Goal: Task Accomplishment & Management: Complete application form

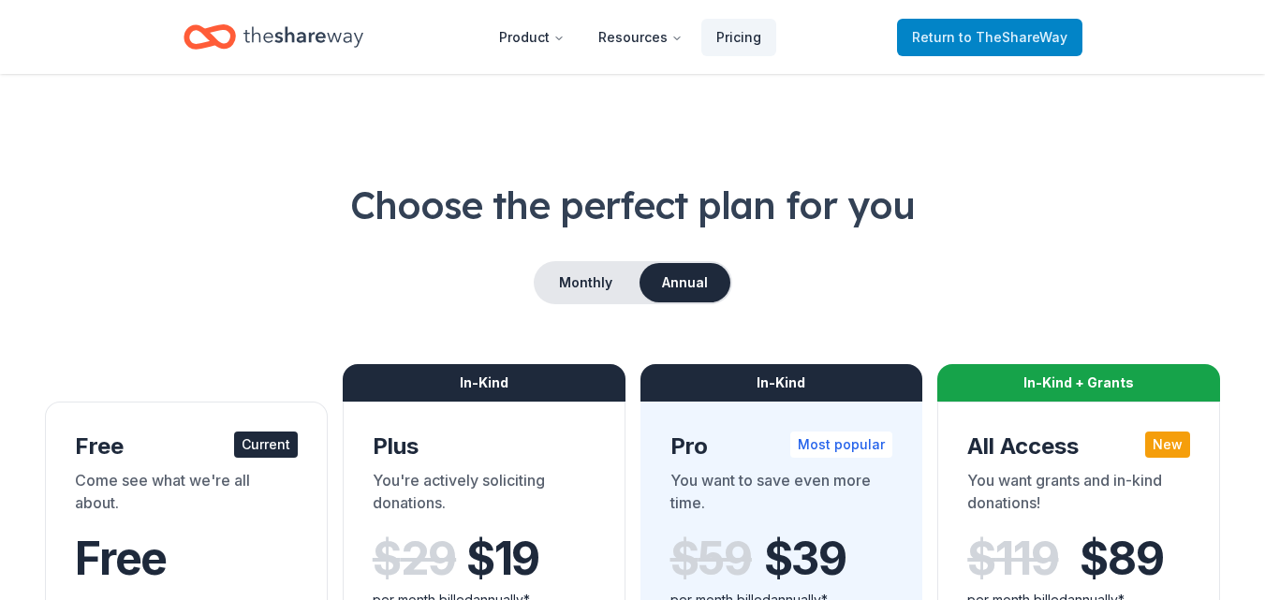
click at [991, 39] on span "to TheShareWay" at bounding box center [1013, 37] width 109 height 16
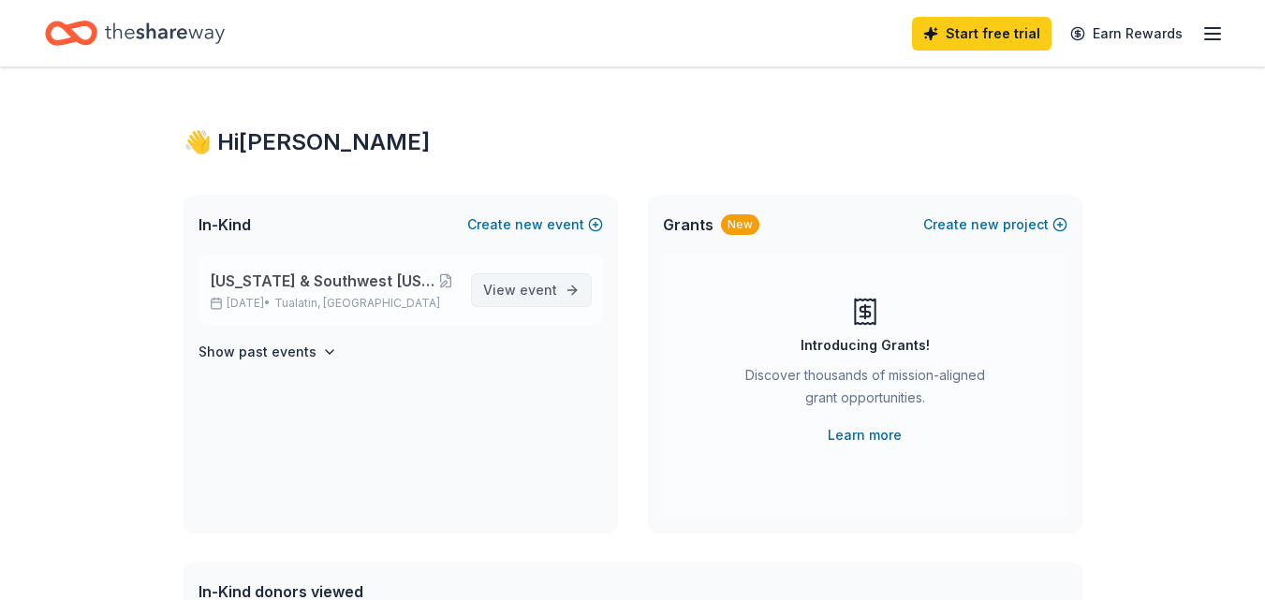
click at [530, 291] on span "event" at bounding box center [538, 290] width 37 height 16
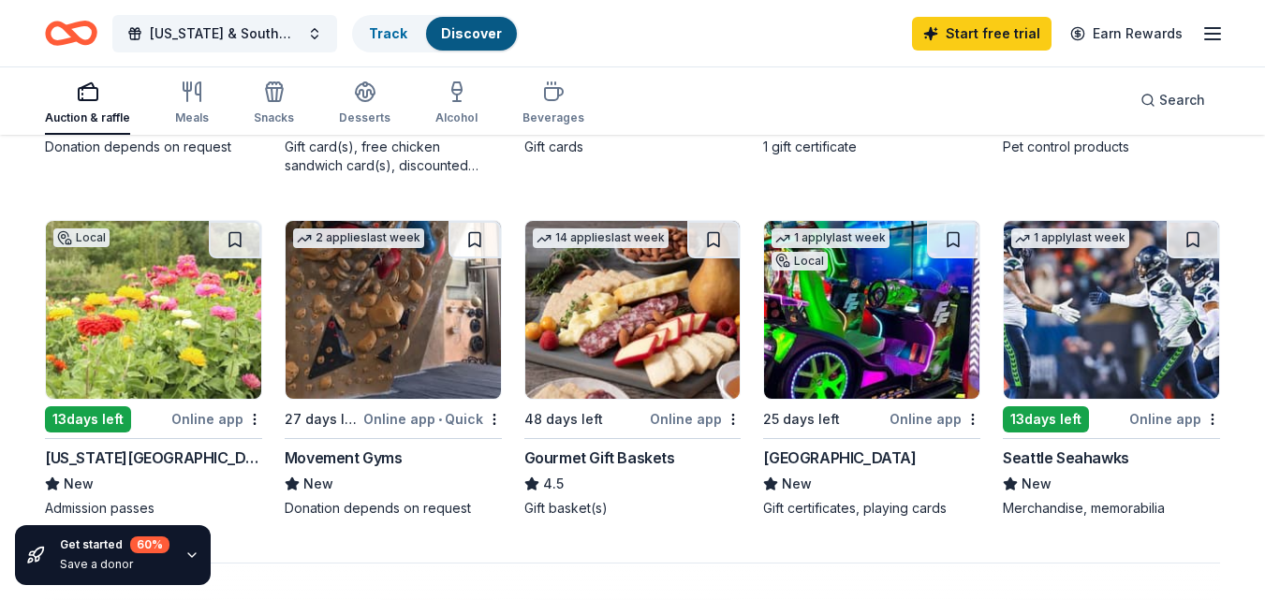
scroll to position [1311, 0]
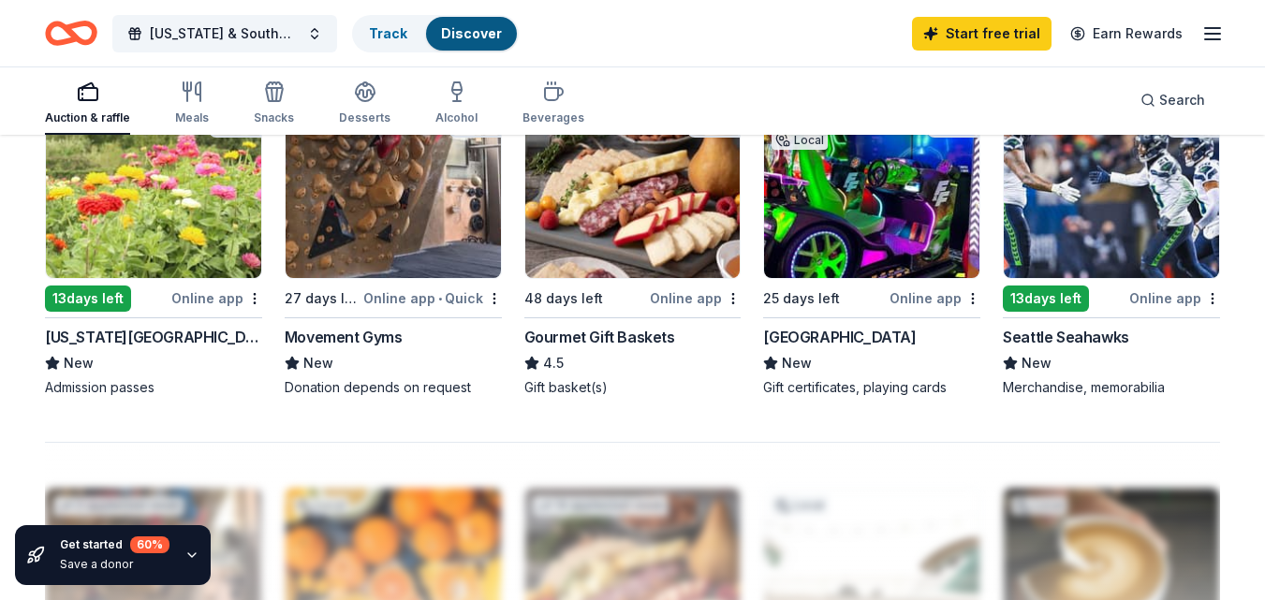
click at [95, 341] on div "Oregon Garden" at bounding box center [153, 337] width 217 height 22
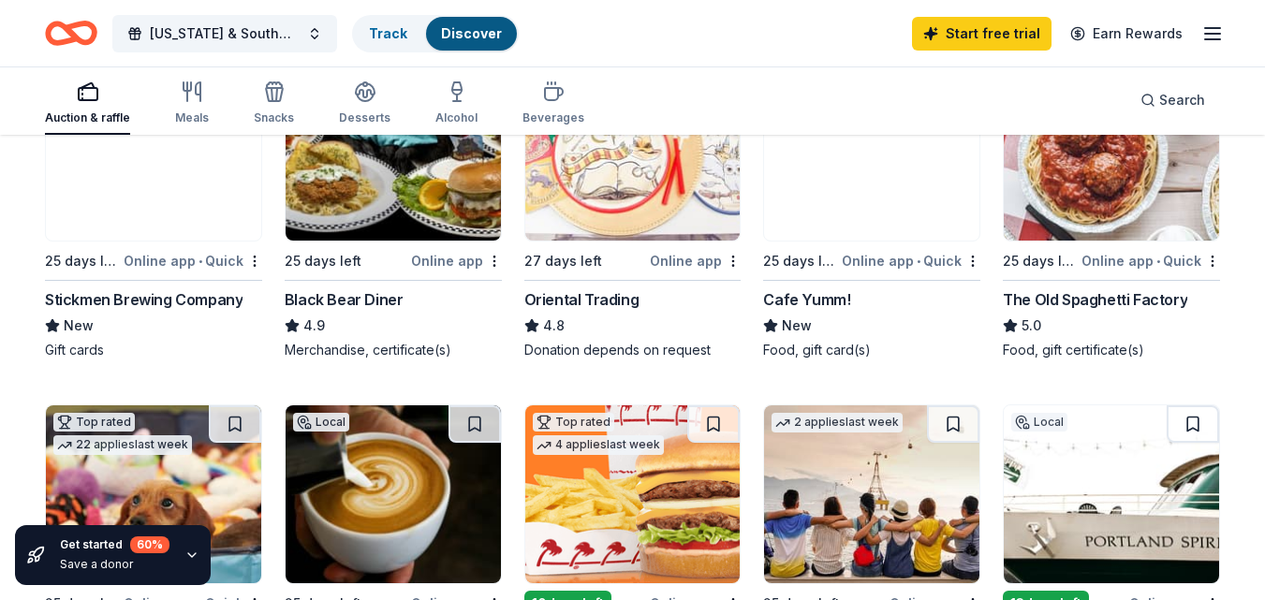
scroll to position [281, 0]
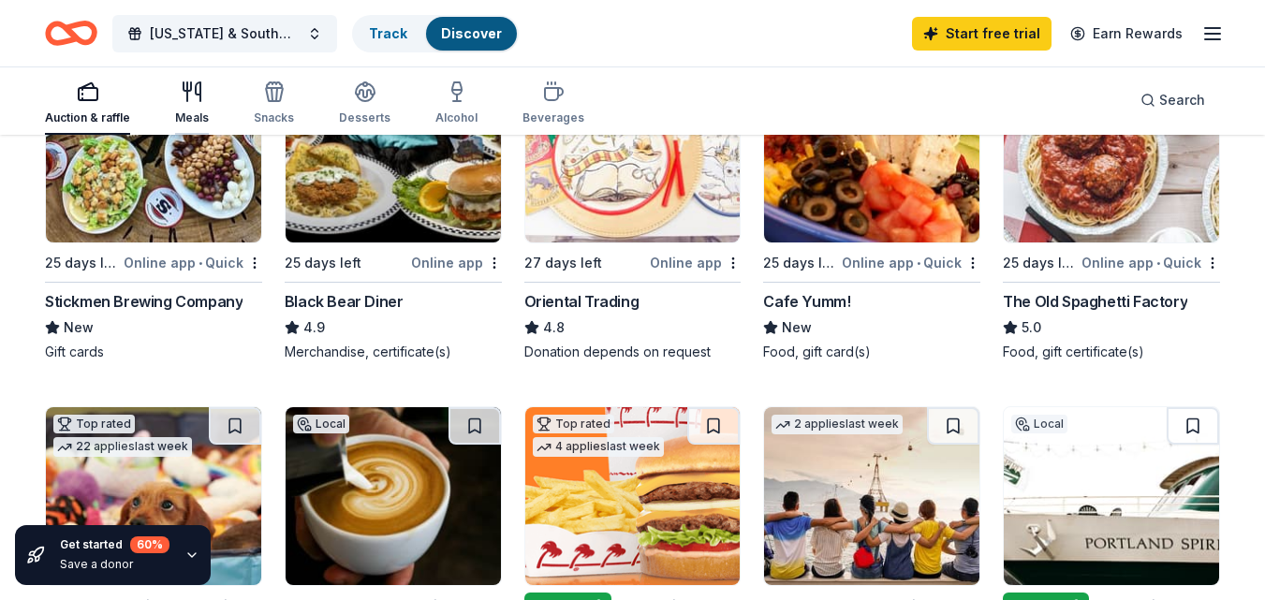
click at [198, 99] on icon "button" at bounding box center [192, 92] width 22 height 22
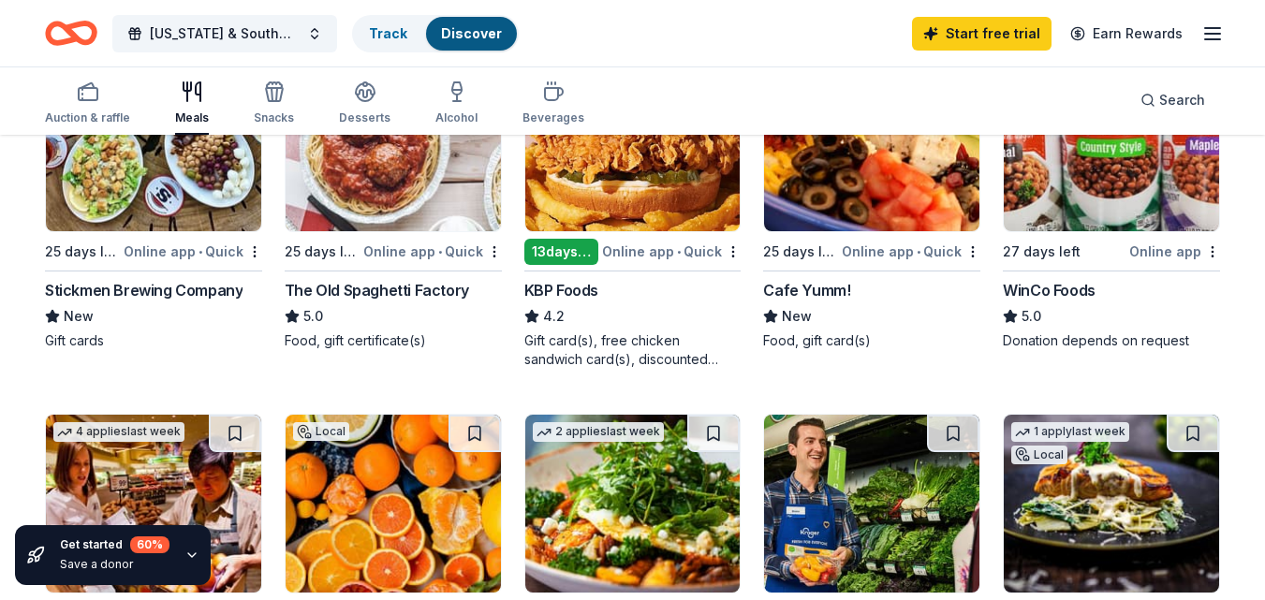
scroll to position [187, 0]
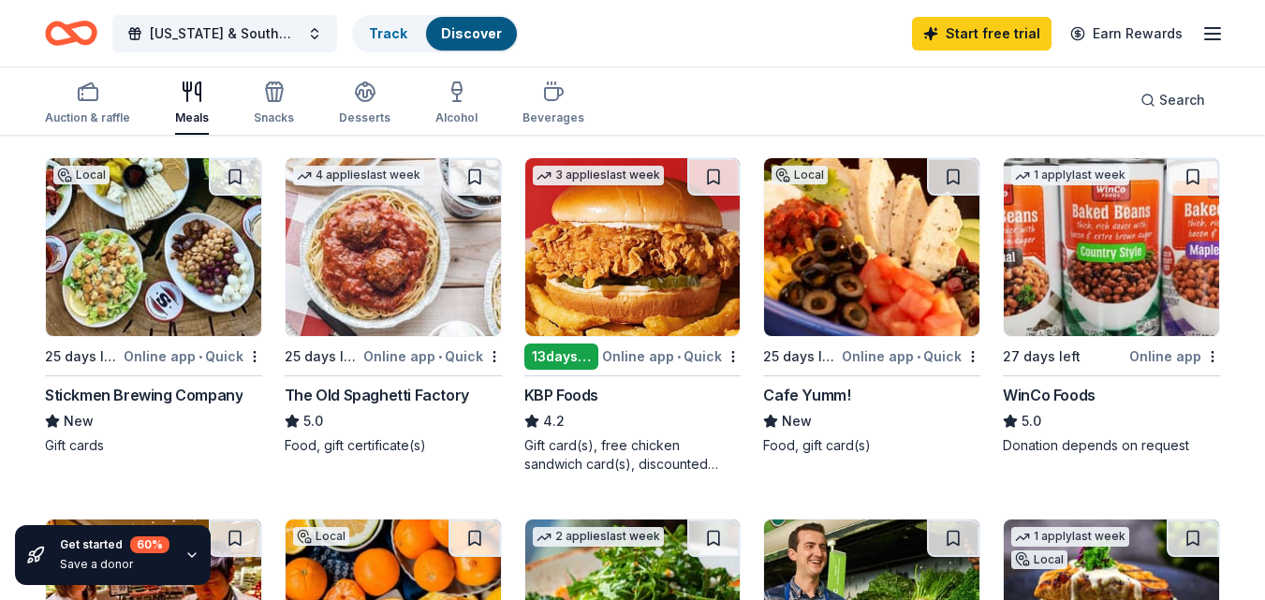
click at [392, 358] on div "Online app • Quick" at bounding box center [432, 356] width 139 height 23
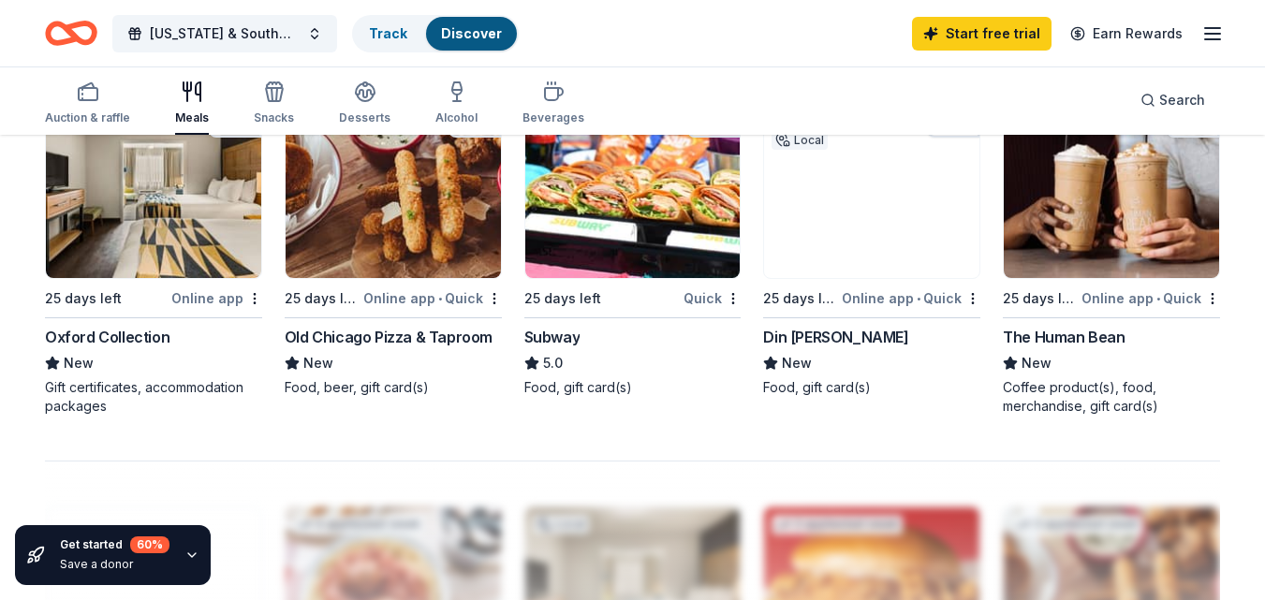
scroll to position [1311, 0]
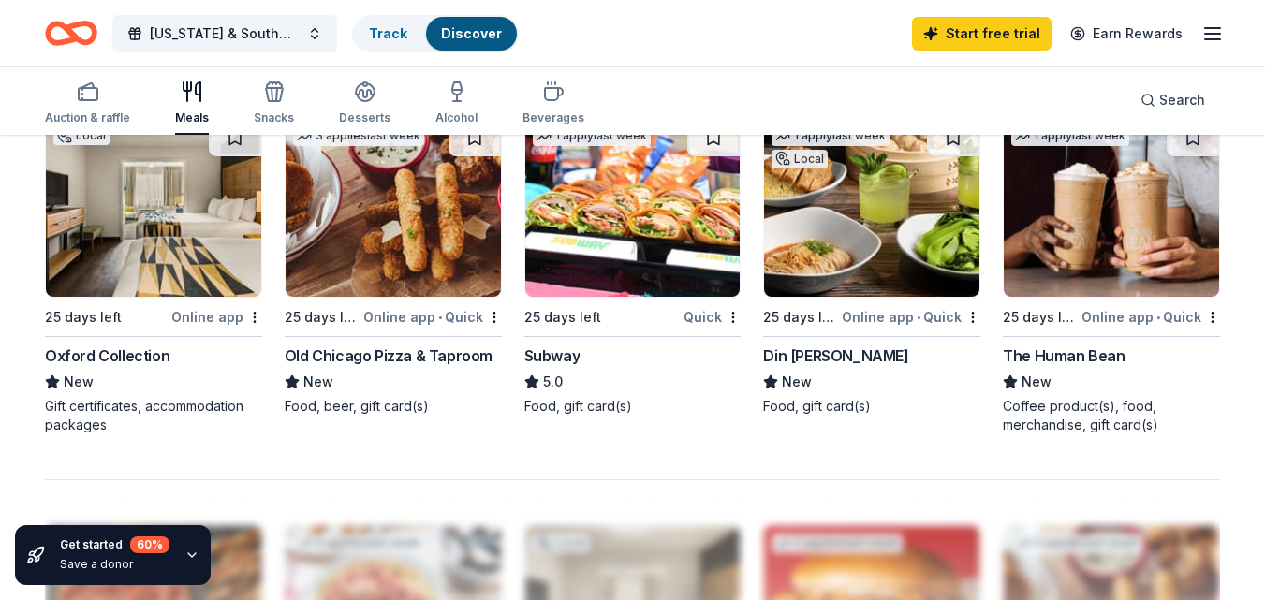
click at [554, 355] on div "Subway" at bounding box center [552, 356] width 56 height 22
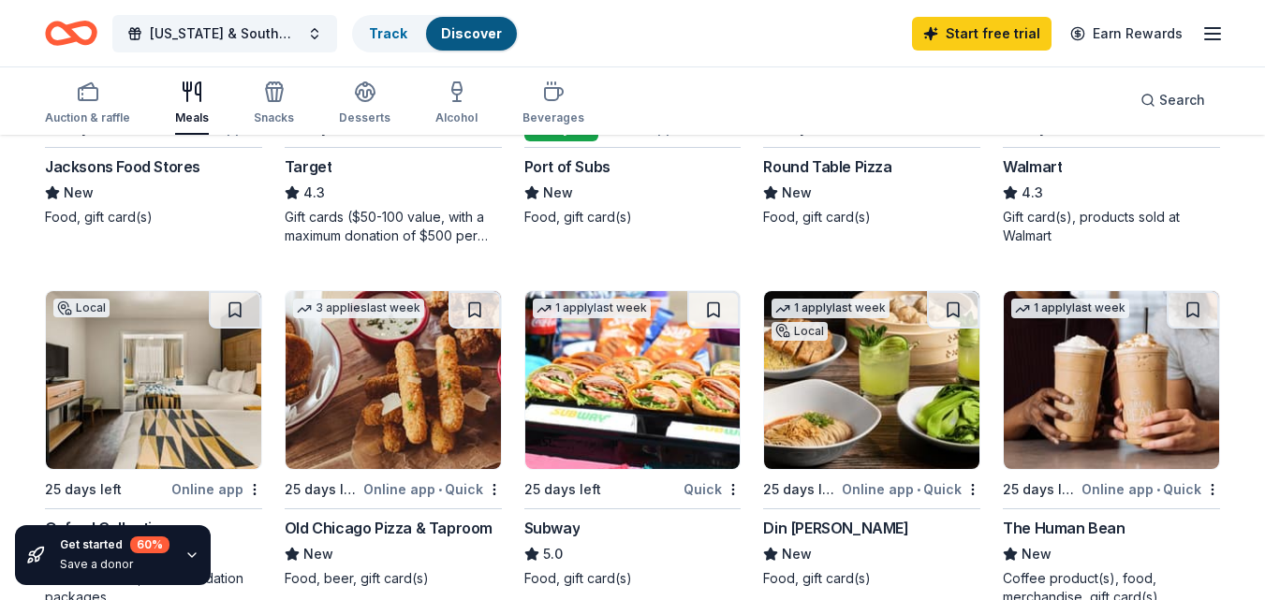
scroll to position [843, 0]
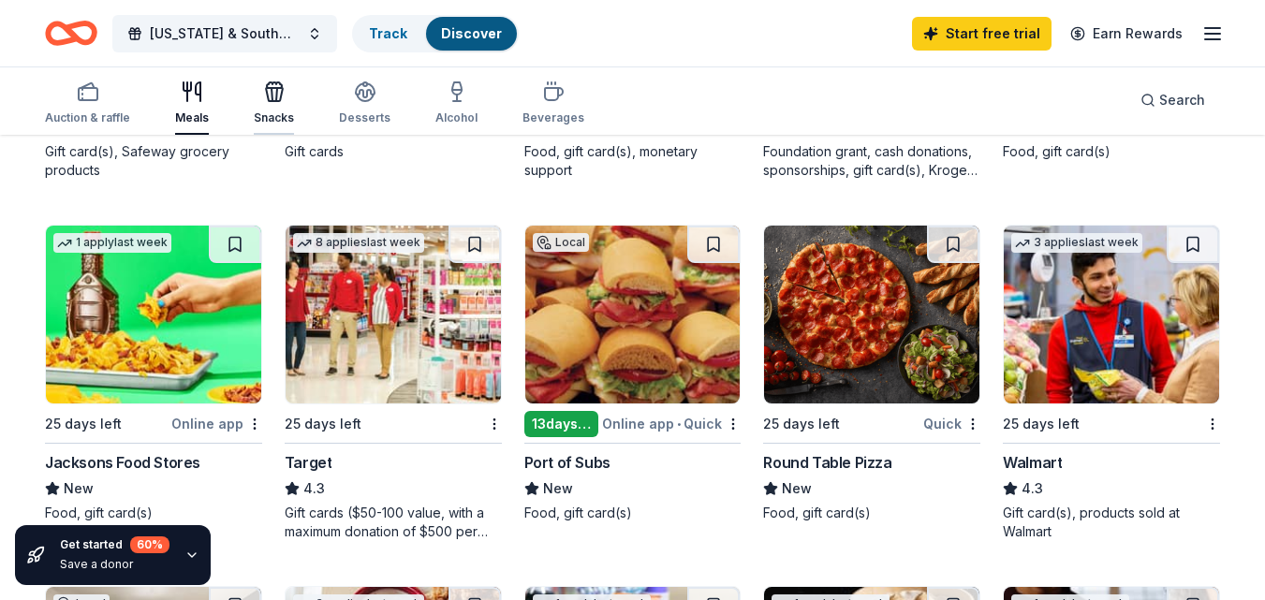
click at [276, 98] on icon "button" at bounding box center [276, 94] width 1 height 13
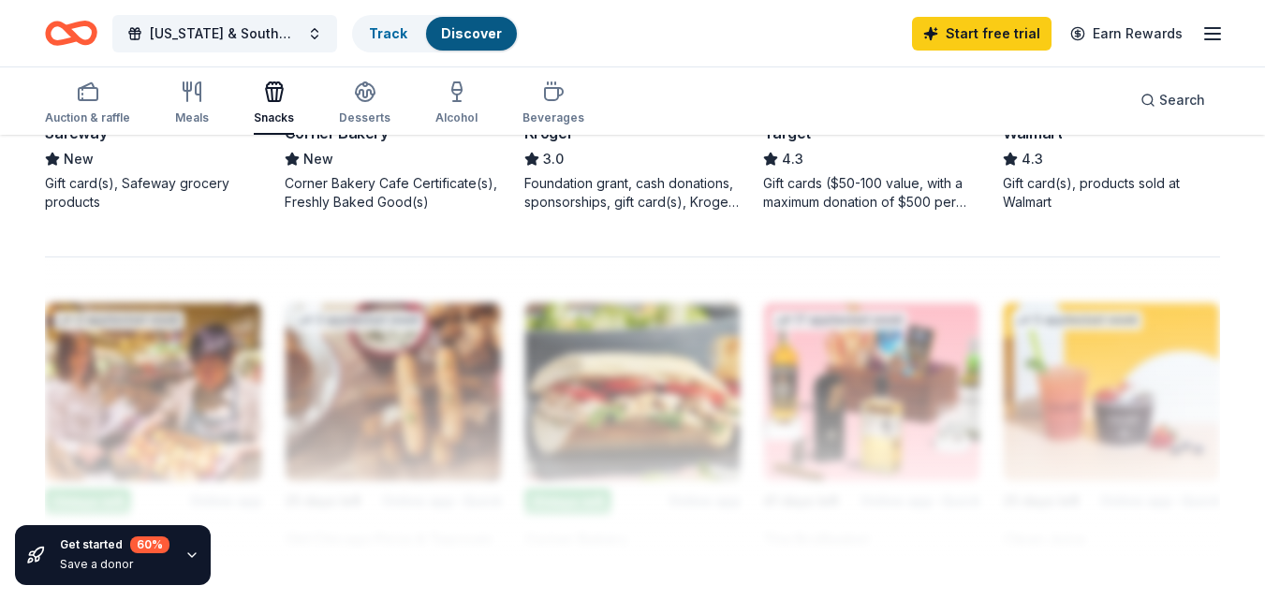
scroll to position [1498, 0]
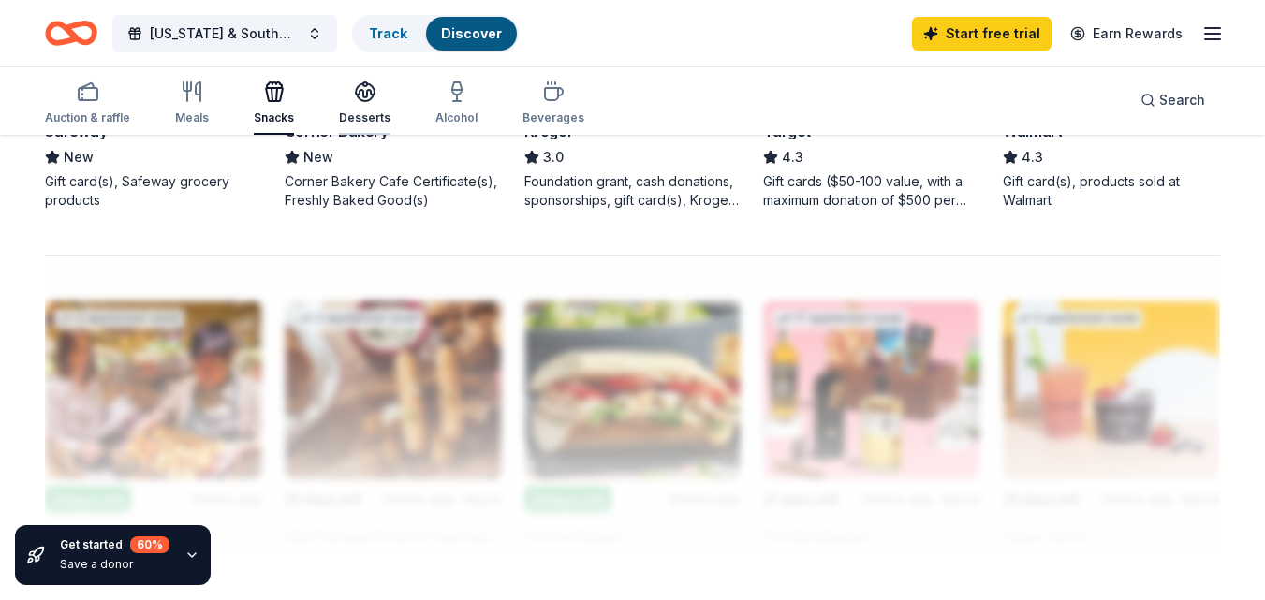
click at [370, 96] on icon "button" at bounding box center [365, 92] width 22 height 22
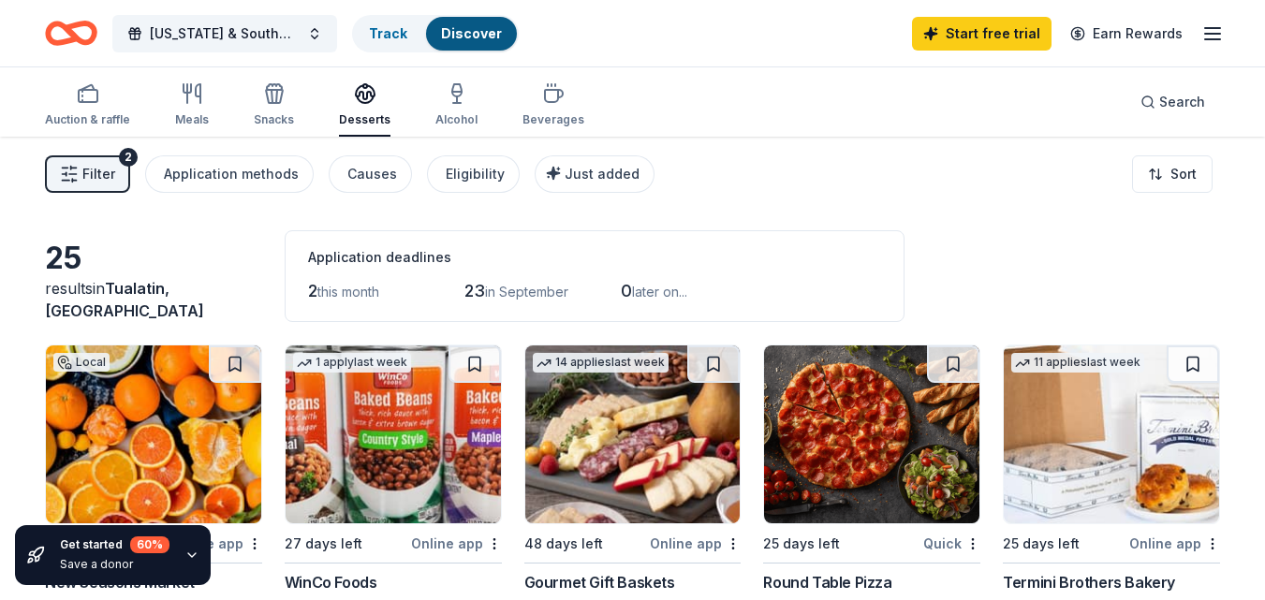
click at [102, 160] on button "Filter 2" at bounding box center [87, 173] width 85 height 37
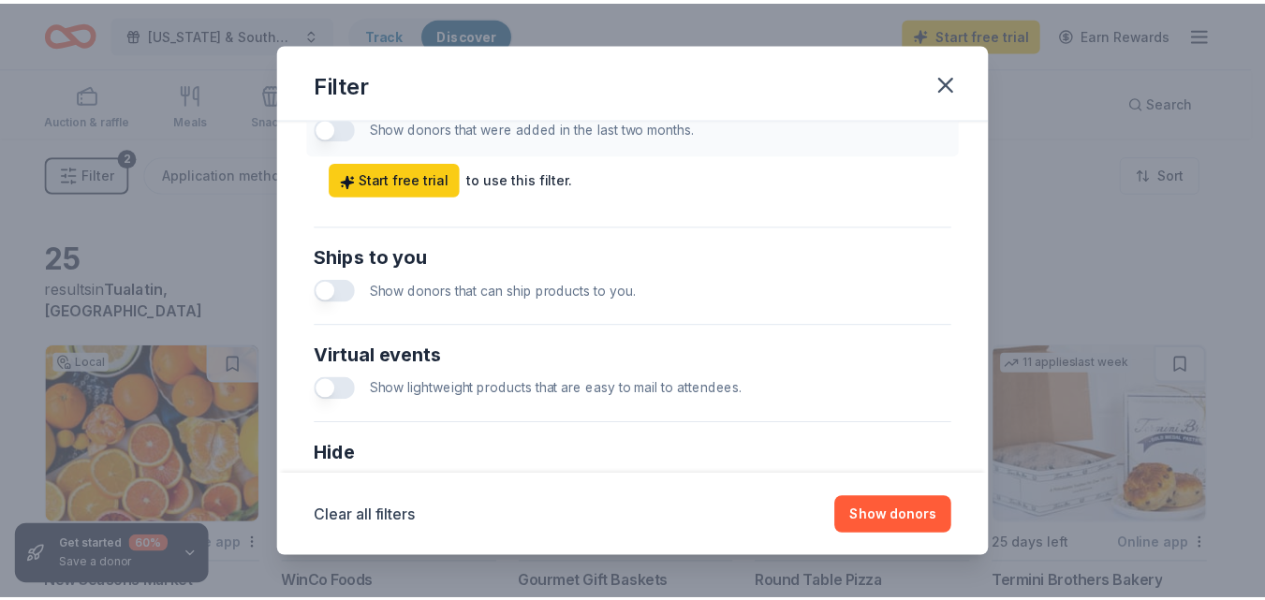
scroll to position [843, 0]
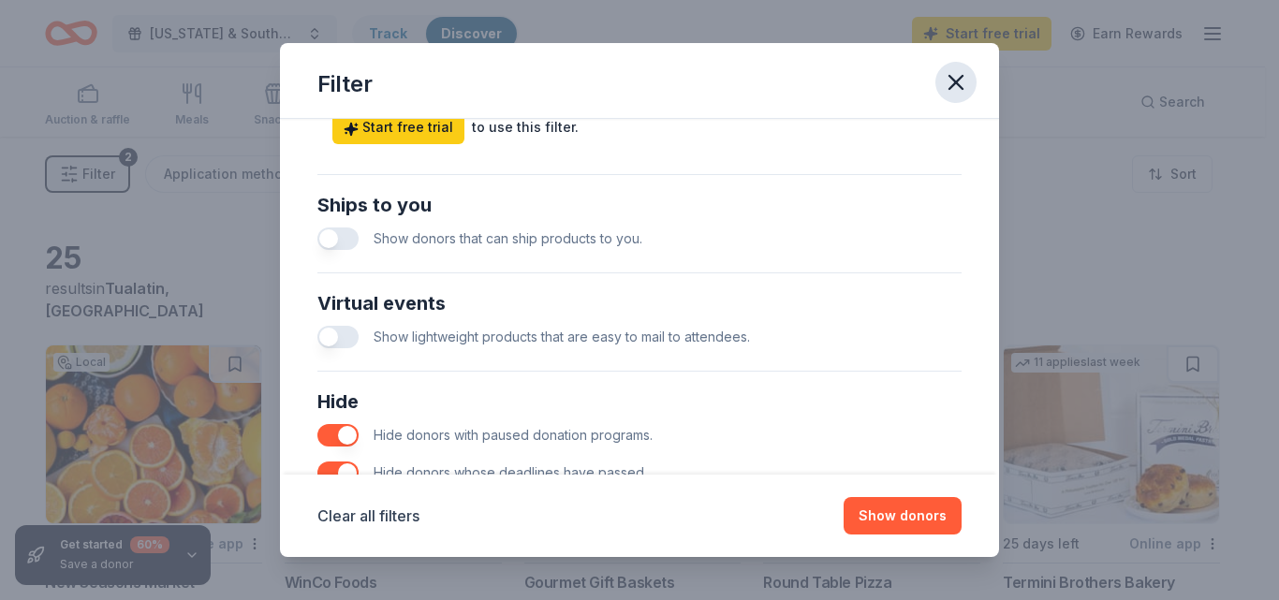
click at [951, 78] on icon "button" at bounding box center [955, 82] width 13 height 13
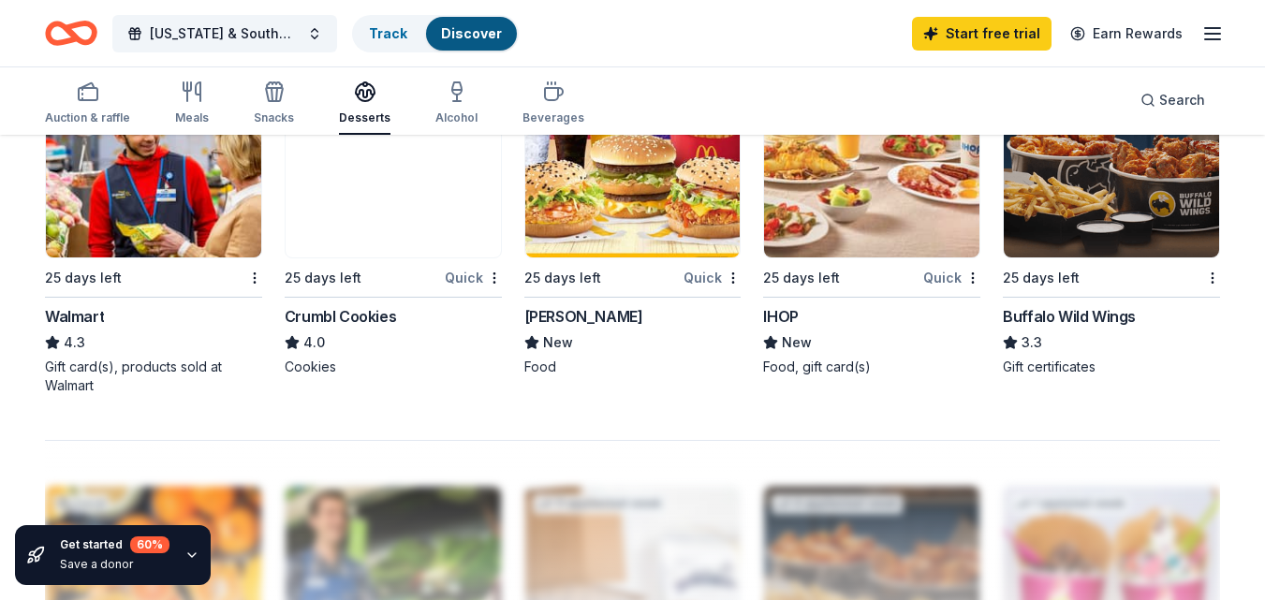
scroll to position [1217, 0]
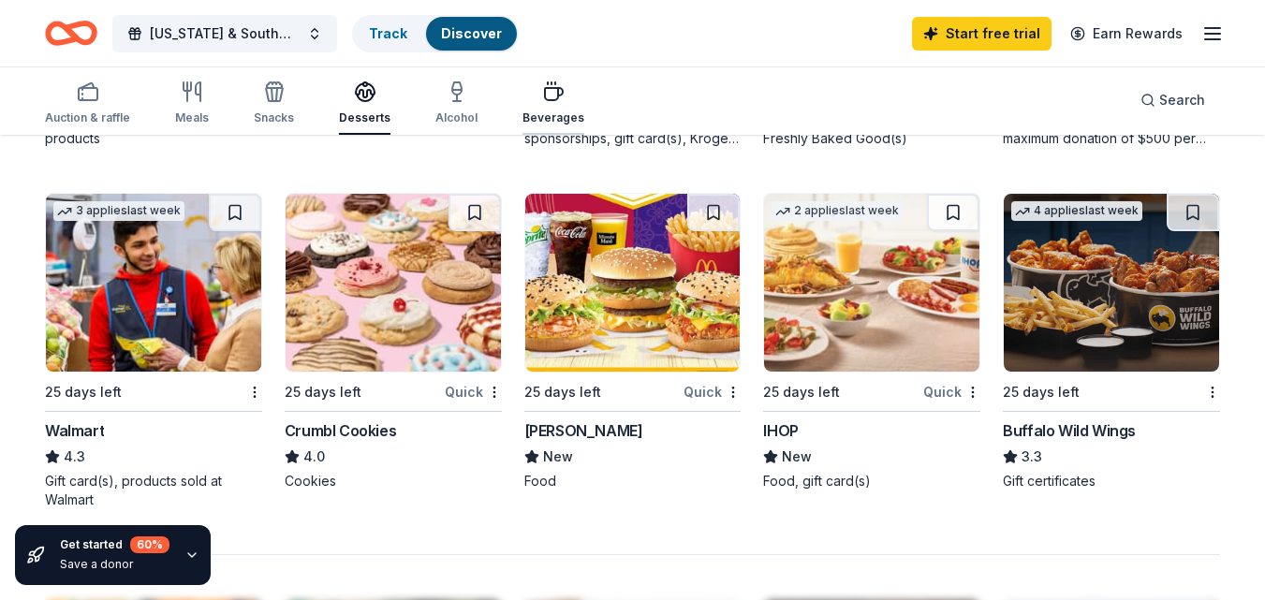
click at [542, 87] on icon "button" at bounding box center [553, 92] width 22 height 22
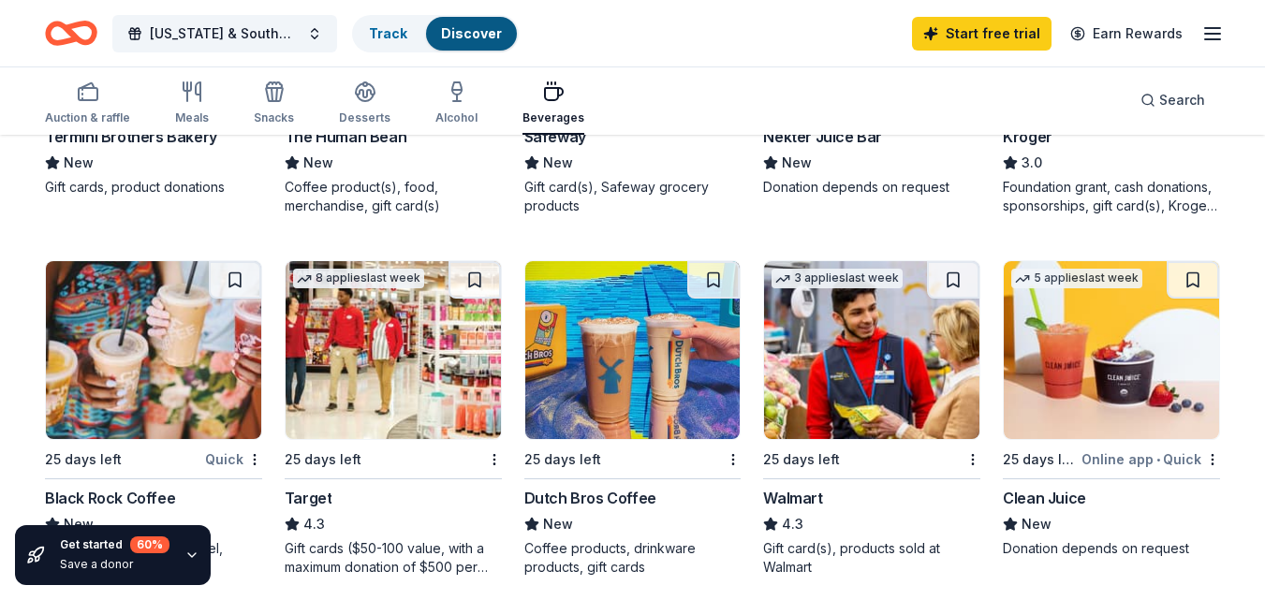
scroll to position [843, 0]
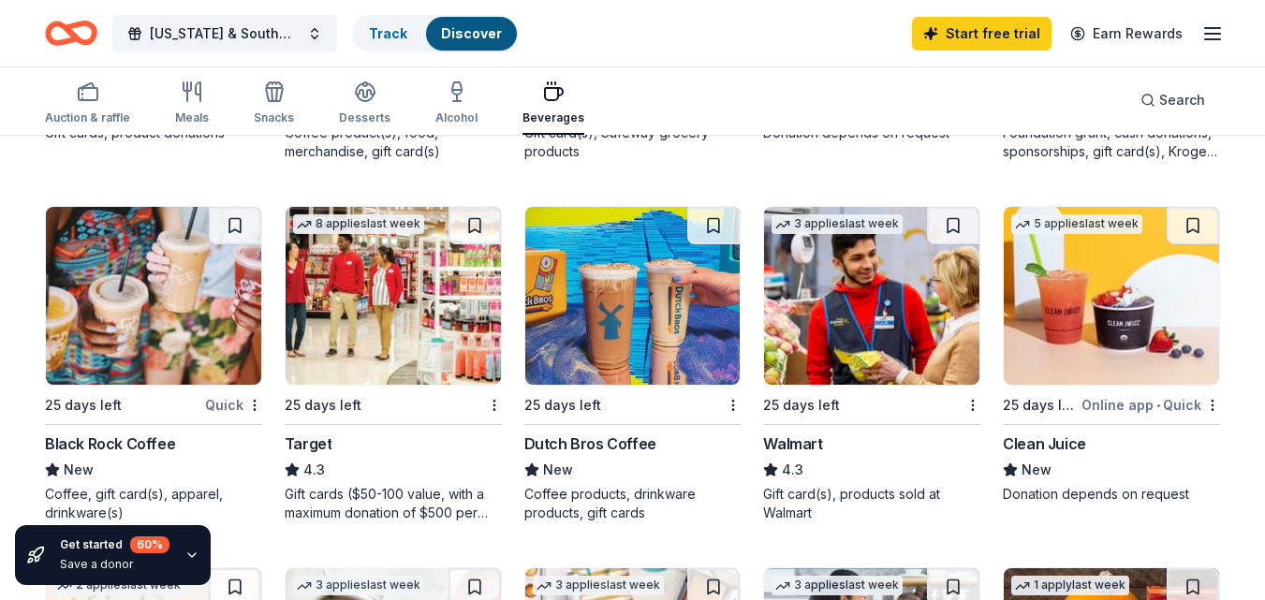
click at [600, 441] on div "Dutch Bros Coffee" at bounding box center [590, 444] width 132 height 22
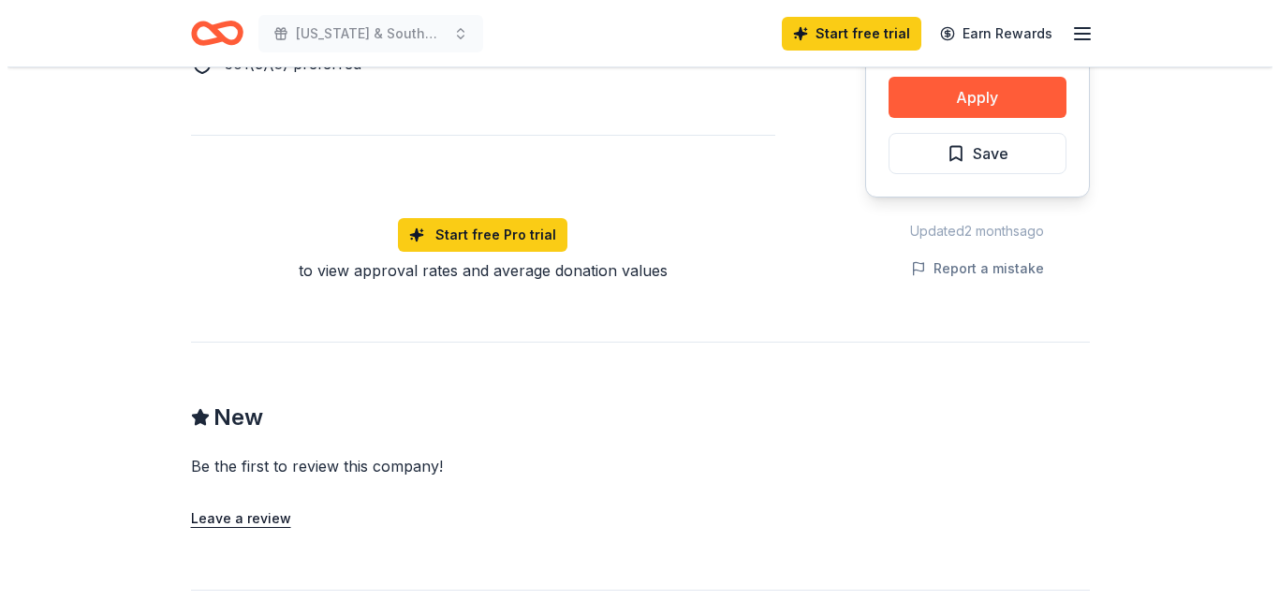
scroll to position [936, 0]
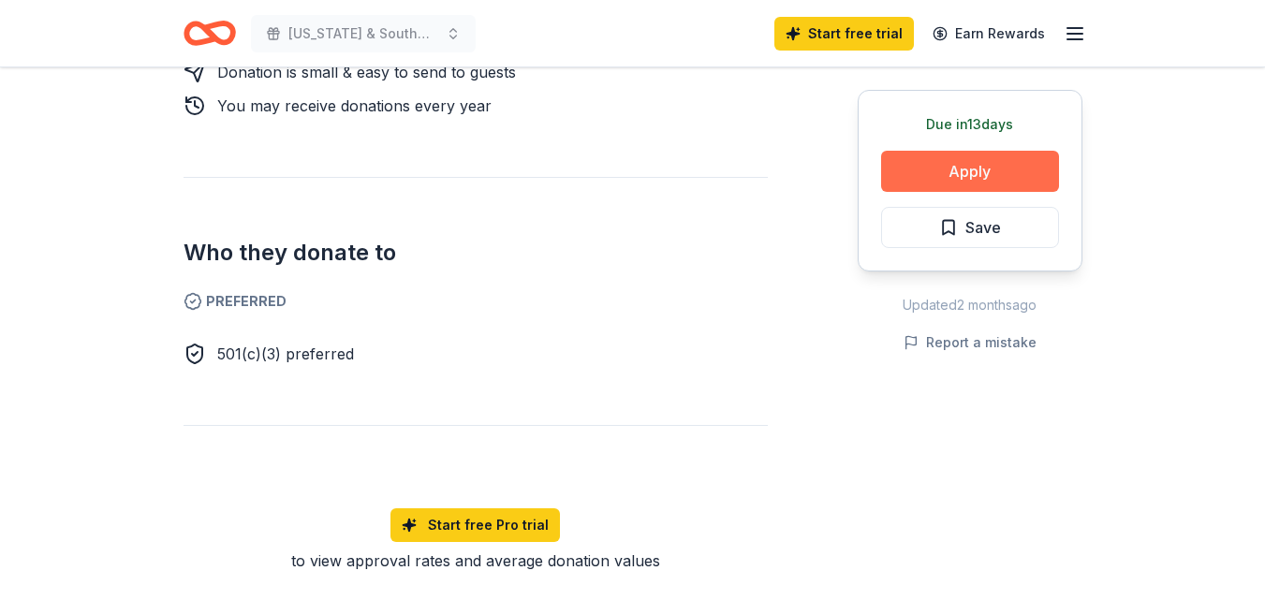
click at [985, 171] on button "Apply" at bounding box center [970, 171] width 178 height 41
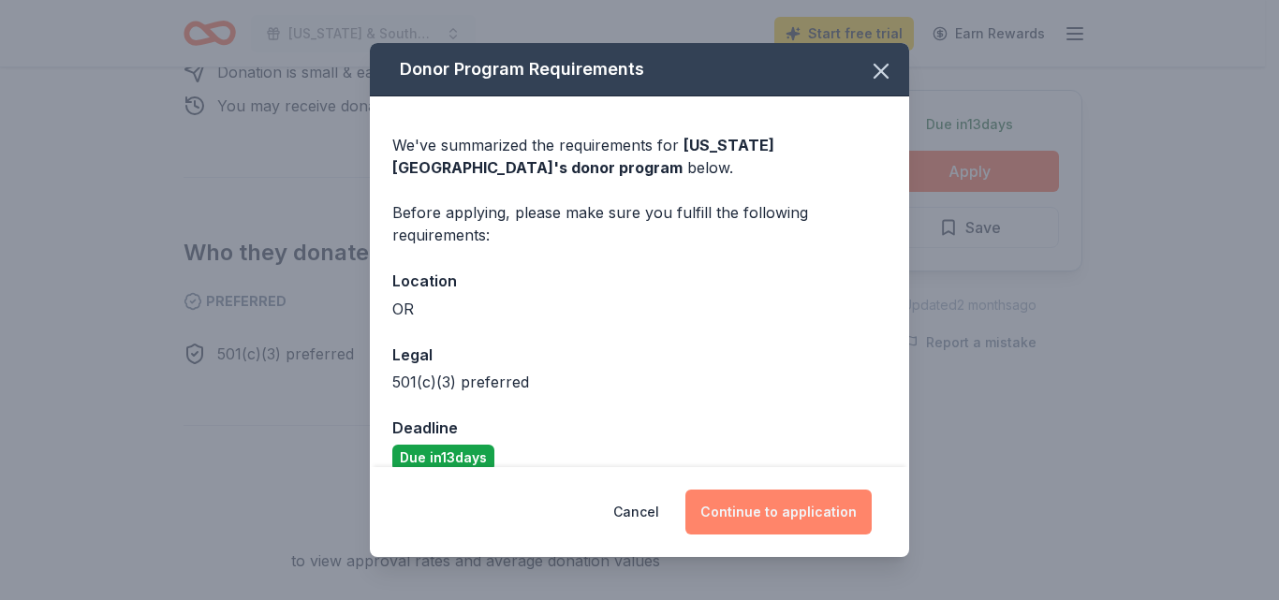
click at [777, 514] on button "Continue to application" at bounding box center [778, 512] width 186 height 45
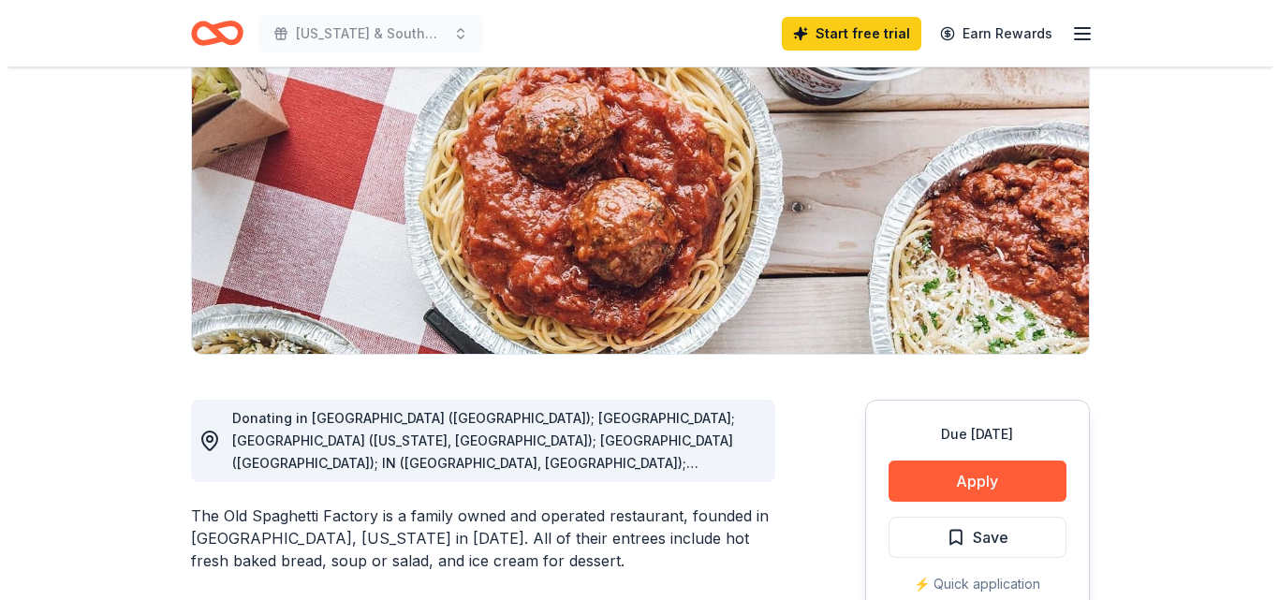
scroll to position [281, 0]
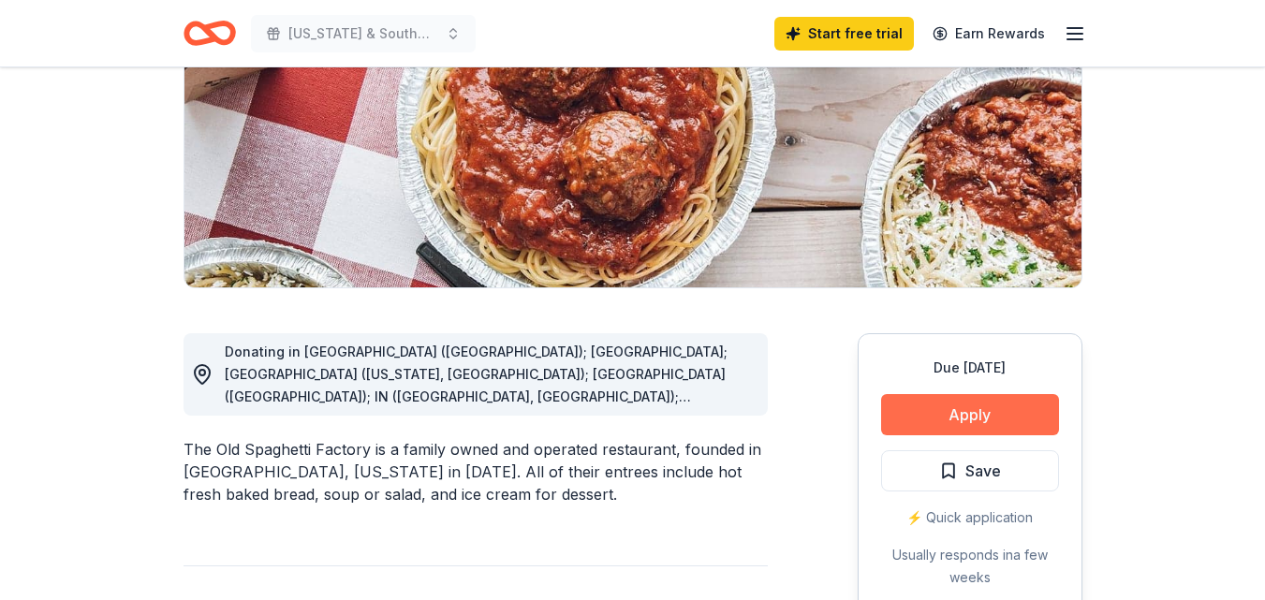
click at [972, 418] on button "Apply" at bounding box center [970, 414] width 178 height 41
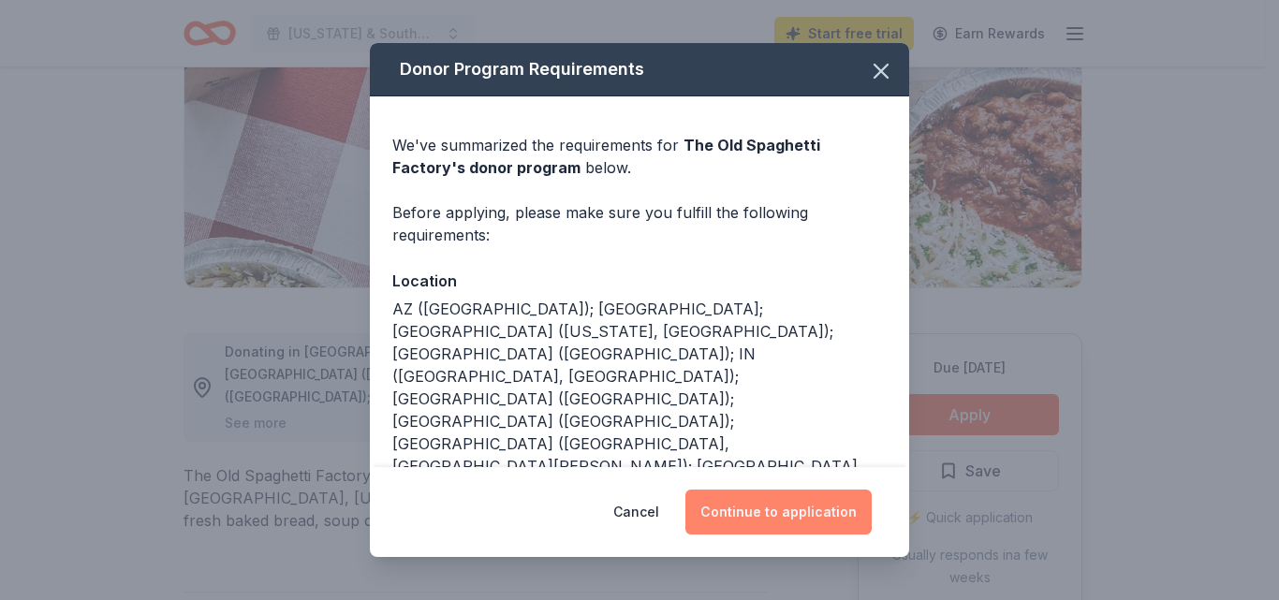
click at [785, 510] on button "Continue to application" at bounding box center [778, 512] width 186 height 45
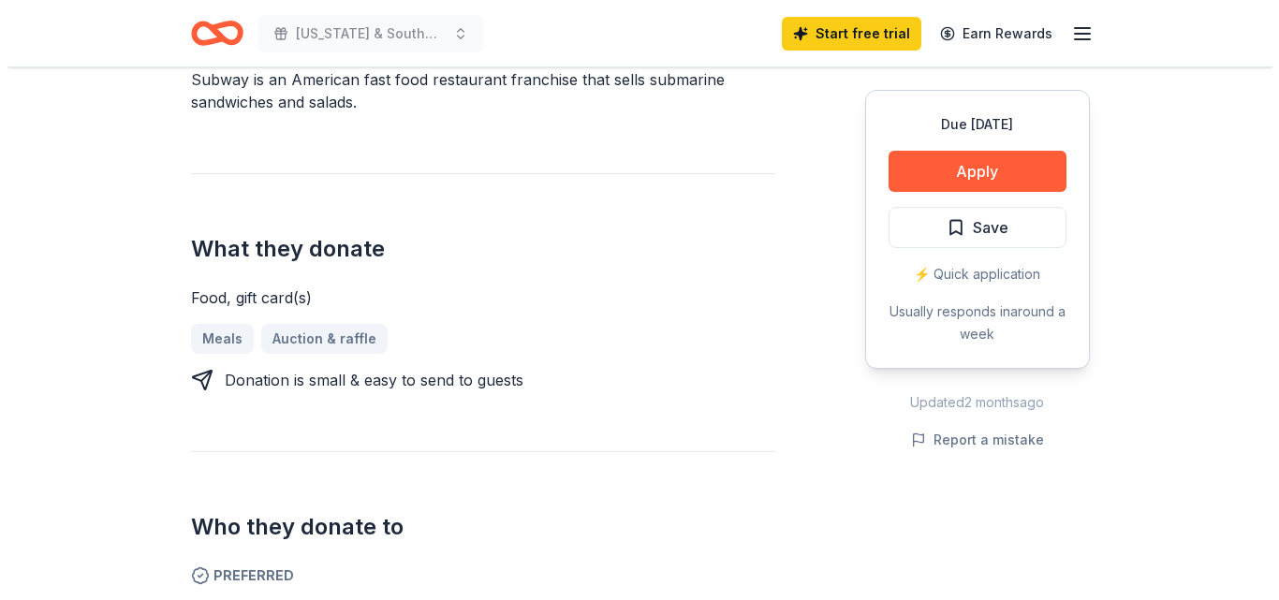
scroll to position [562, 0]
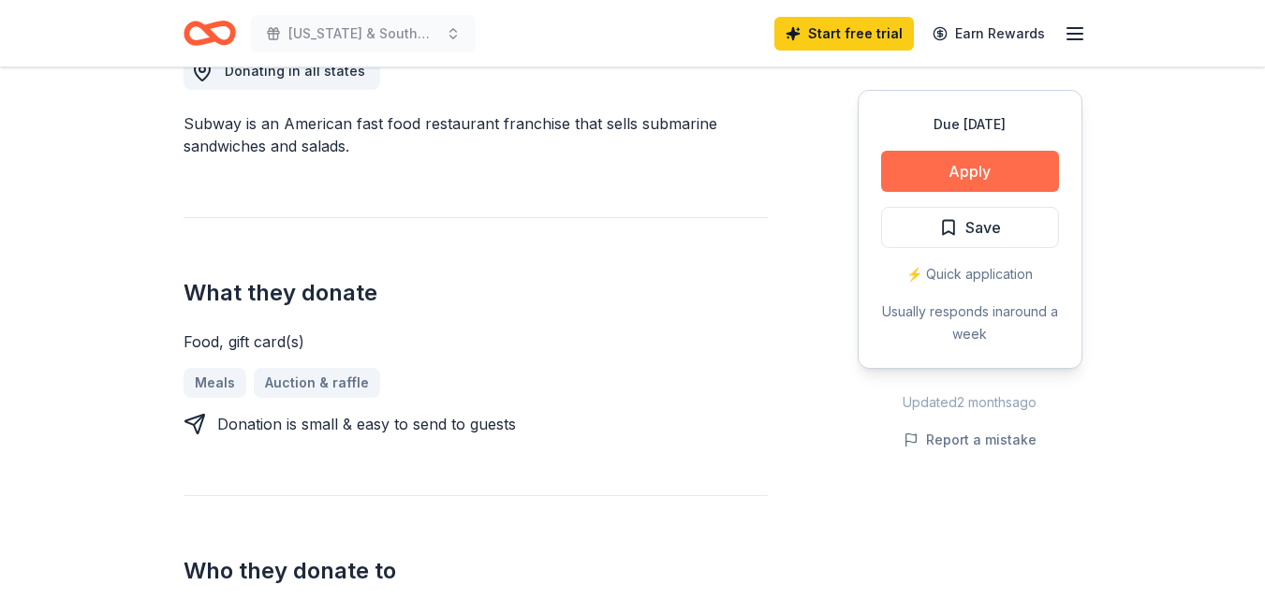
click at [960, 171] on button "Apply" at bounding box center [970, 171] width 178 height 41
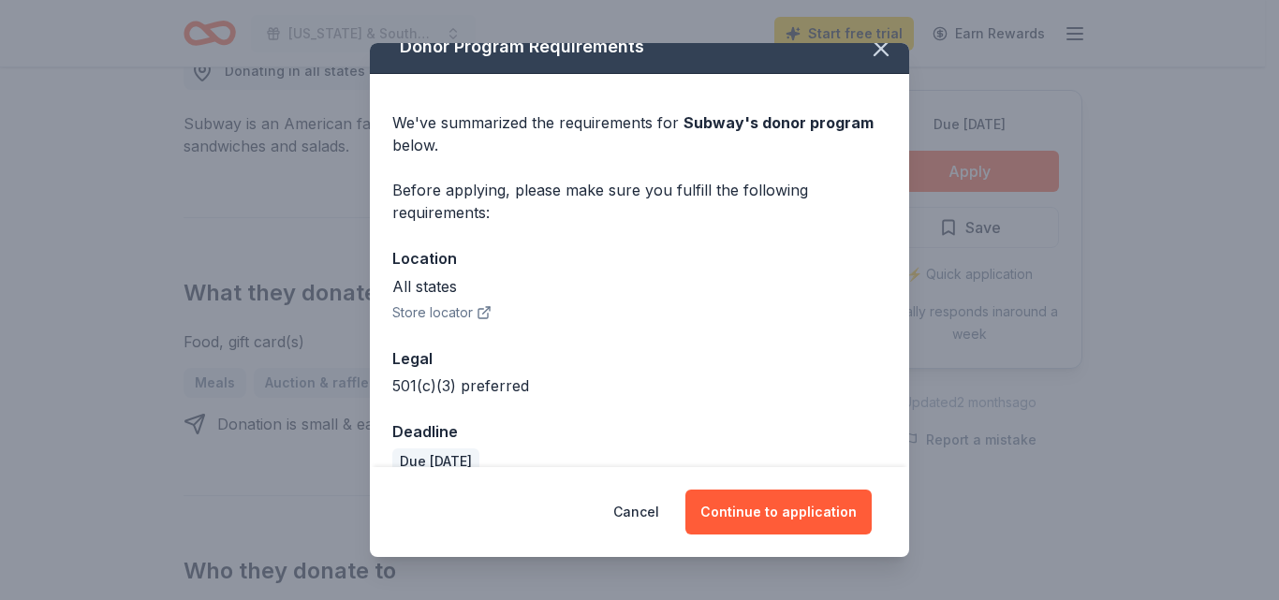
scroll to position [52, 0]
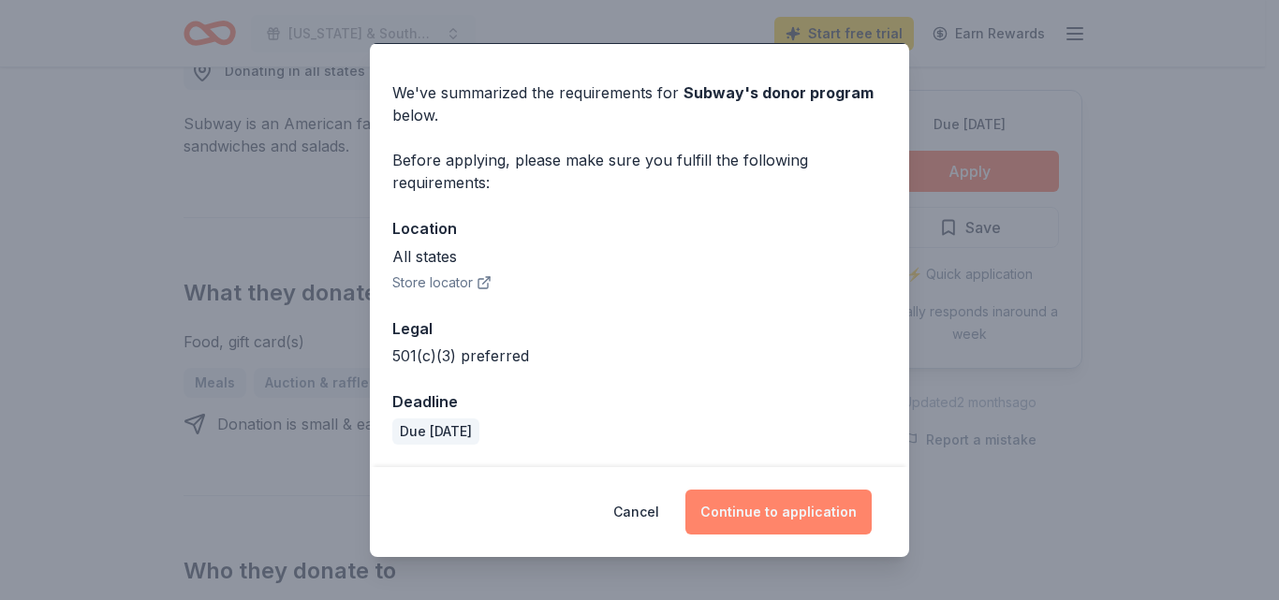
click at [787, 506] on button "Continue to application" at bounding box center [778, 512] width 186 height 45
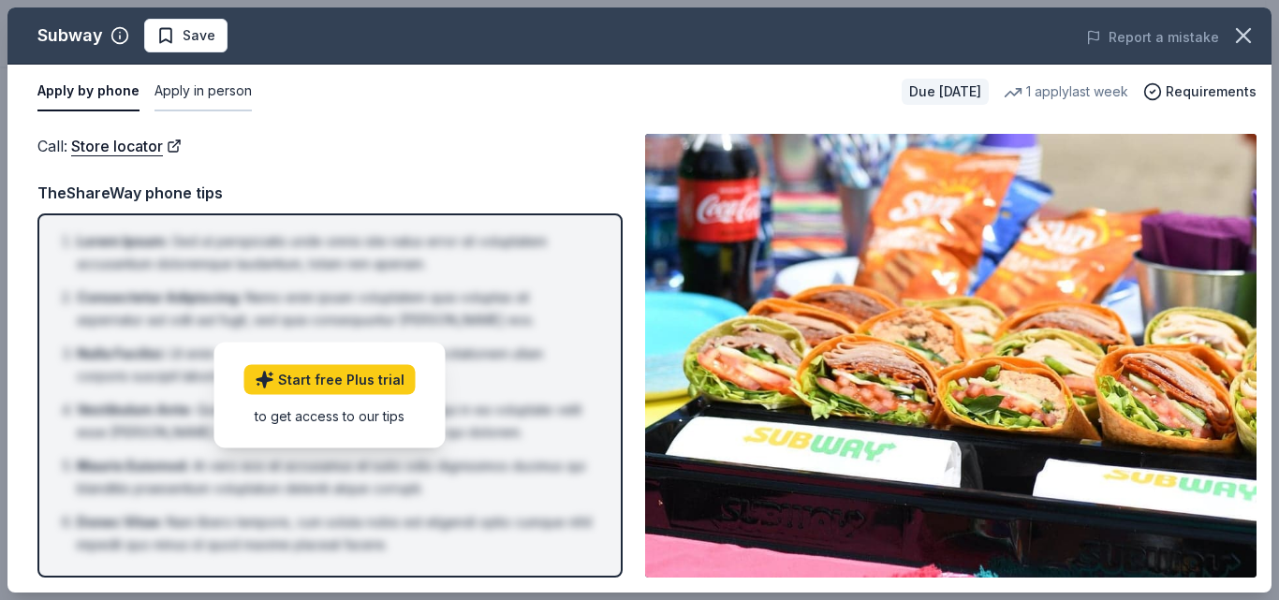
click at [190, 92] on button "Apply in person" at bounding box center [202, 91] width 97 height 39
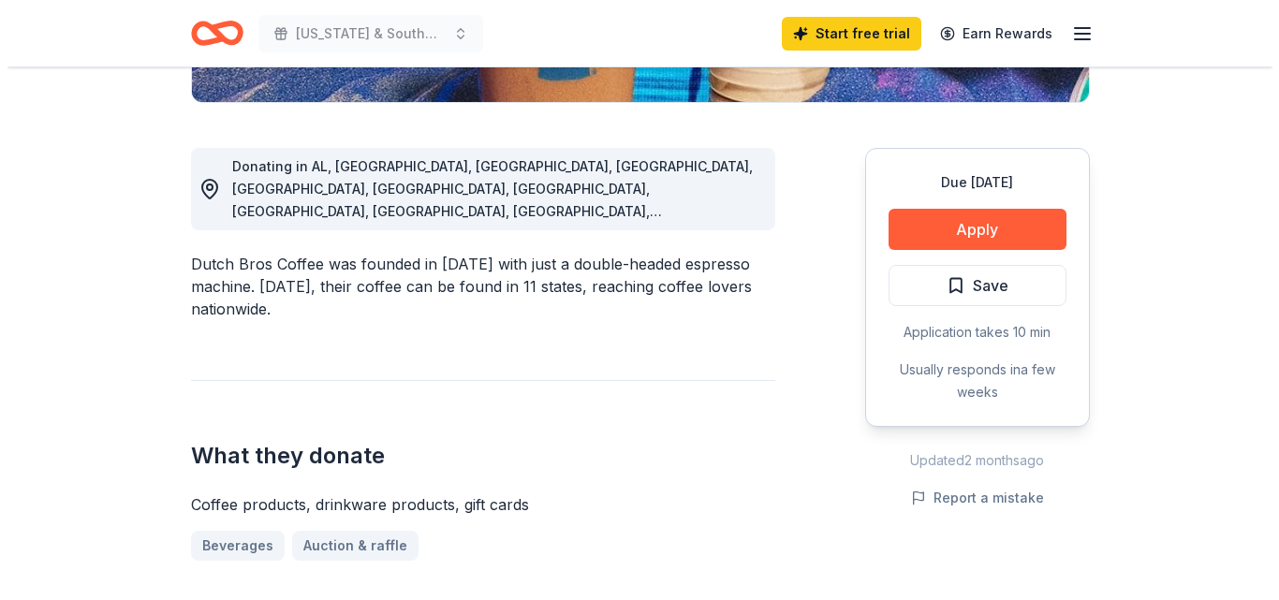
scroll to position [468, 0]
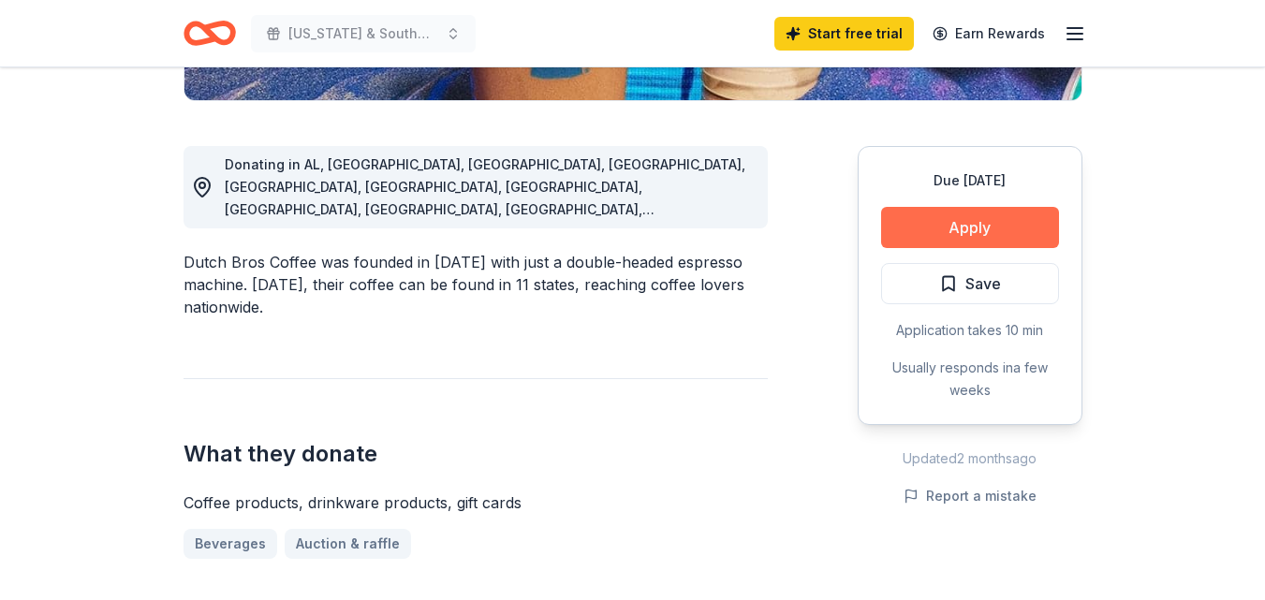
click at [967, 219] on button "Apply" at bounding box center [970, 227] width 178 height 41
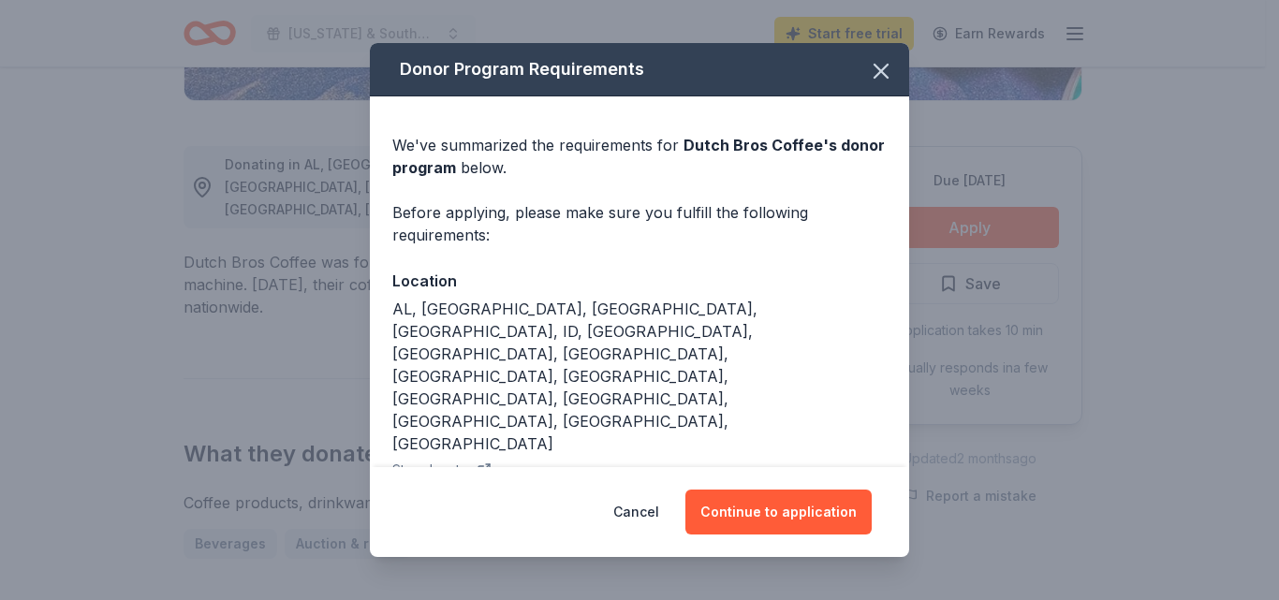
scroll to position [52, 0]
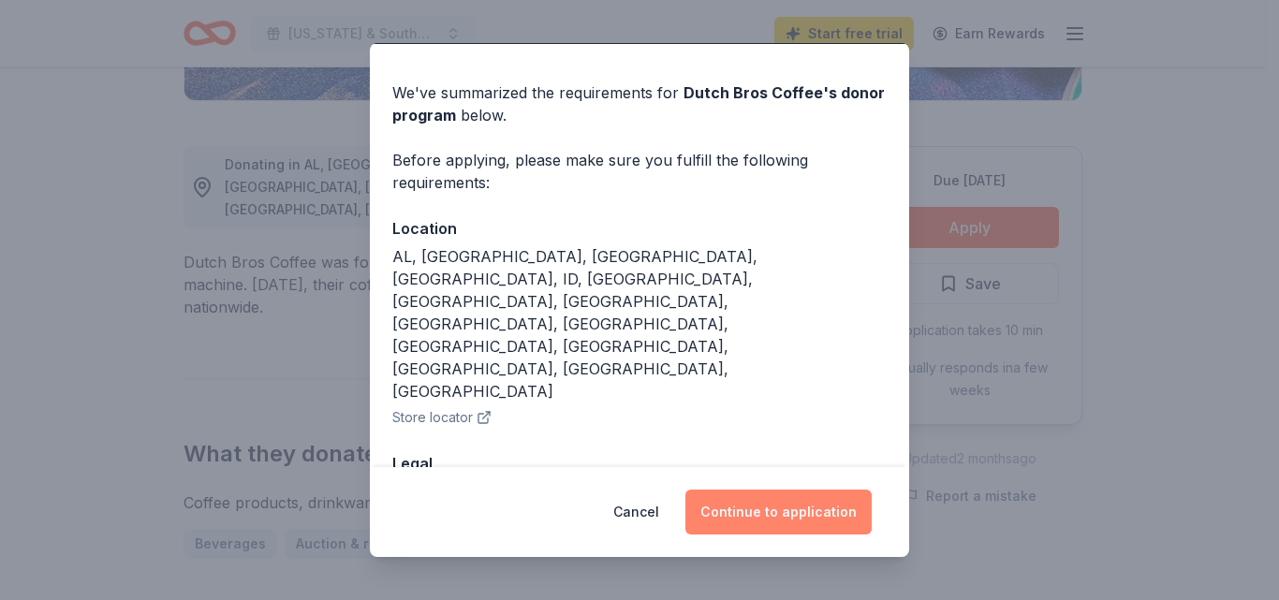
click at [749, 511] on button "Continue to application" at bounding box center [778, 512] width 186 height 45
